Goal: Task Accomplishment & Management: Manage account settings

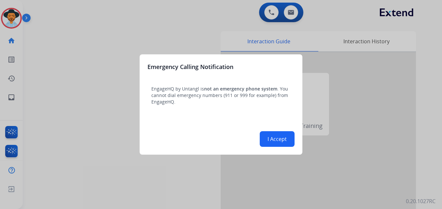
click at [166, 6] on div at bounding box center [221, 104] width 442 height 209
click at [274, 133] on button "I Accept" at bounding box center [277, 139] width 35 height 16
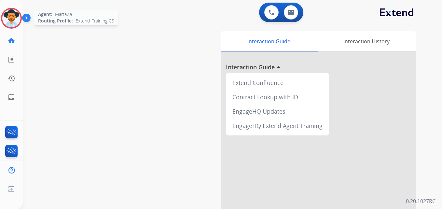
click at [15, 22] on img at bounding box center [11, 18] width 18 height 18
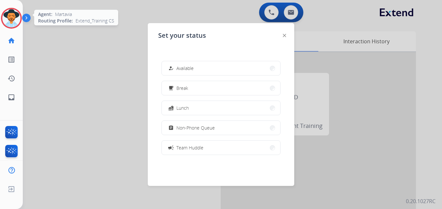
click at [15, 22] on img at bounding box center [11, 18] width 18 height 18
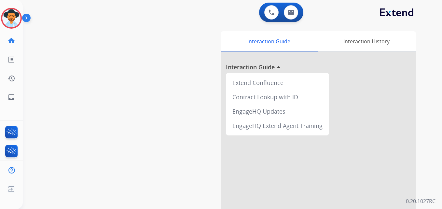
click at [153, 78] on div "swap_horiz Break voice bridge close_fullscreen Connect 3-Way Call merge_type Se…" at bounding box center [224, 158] width 403 height 271
click at [18, 26] on div at bounding box center [11, 18] width 21 height 21
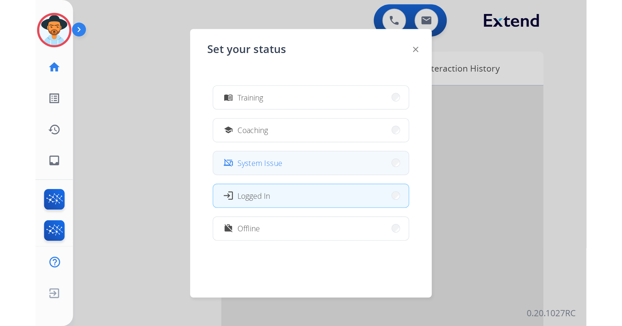
scroll to position [2, 0]
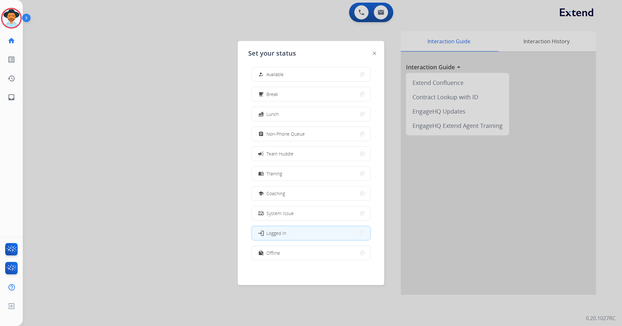
click at [374, 52] on img at bounding box center [374, 53] width 3 height 3
